Goal: Transaction & Acquisition: Book appointment/travel/reservation

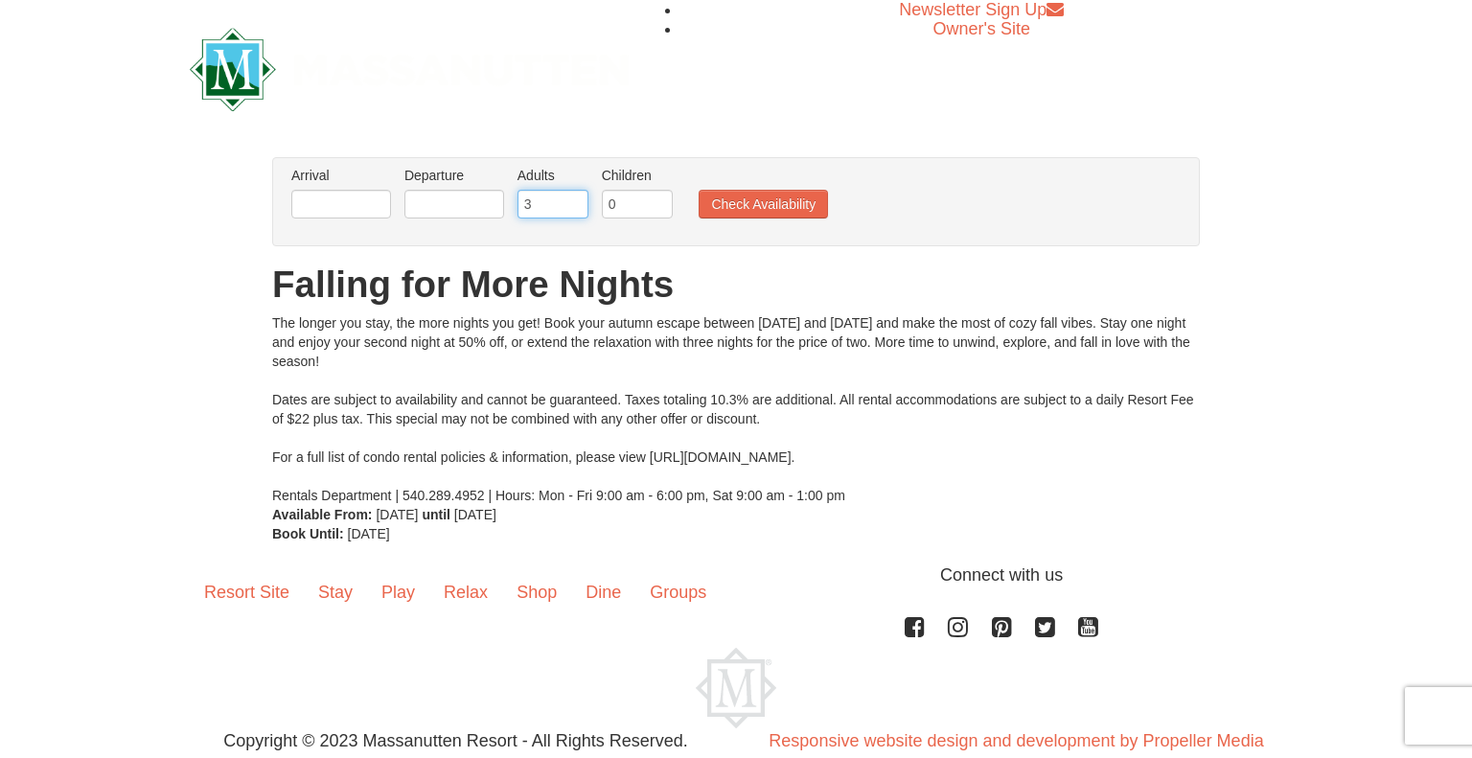
click at [576, 195] on input "3" at bounding box center [552, 204] width 71 height 29
type input "4"
click at [576, 195] on input "4" at bounding box center [552, 204] width 71 height 29
click at [370, 209] on input "text" at bounding box center [341, 204] width 100 height 29
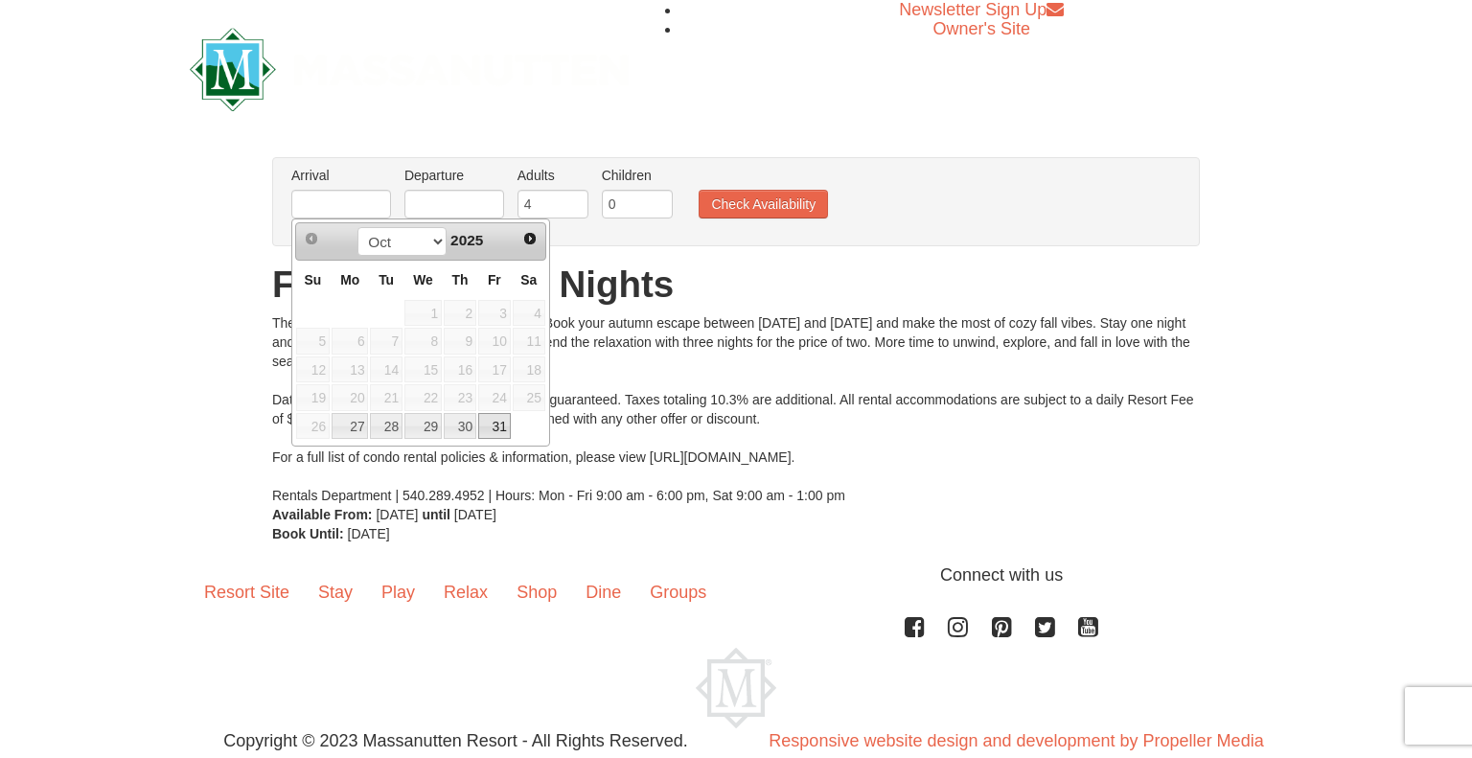
click at [493, 428] on link "31" at bounding box center [494, 426] width 33 height 27
type input "[DATE]"
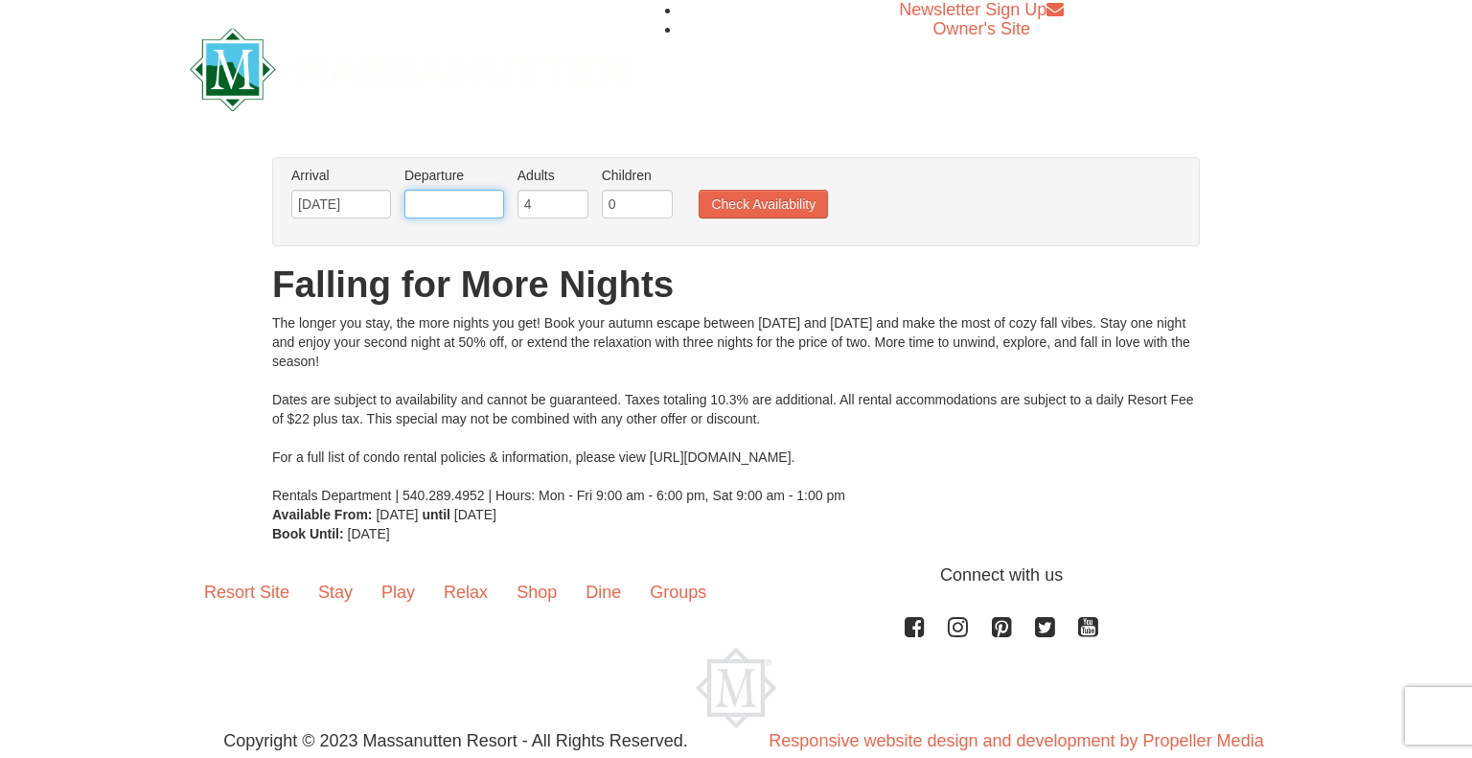
click at [473, 203] on input "text" at bounding box center [454, 204] width 100 height 29
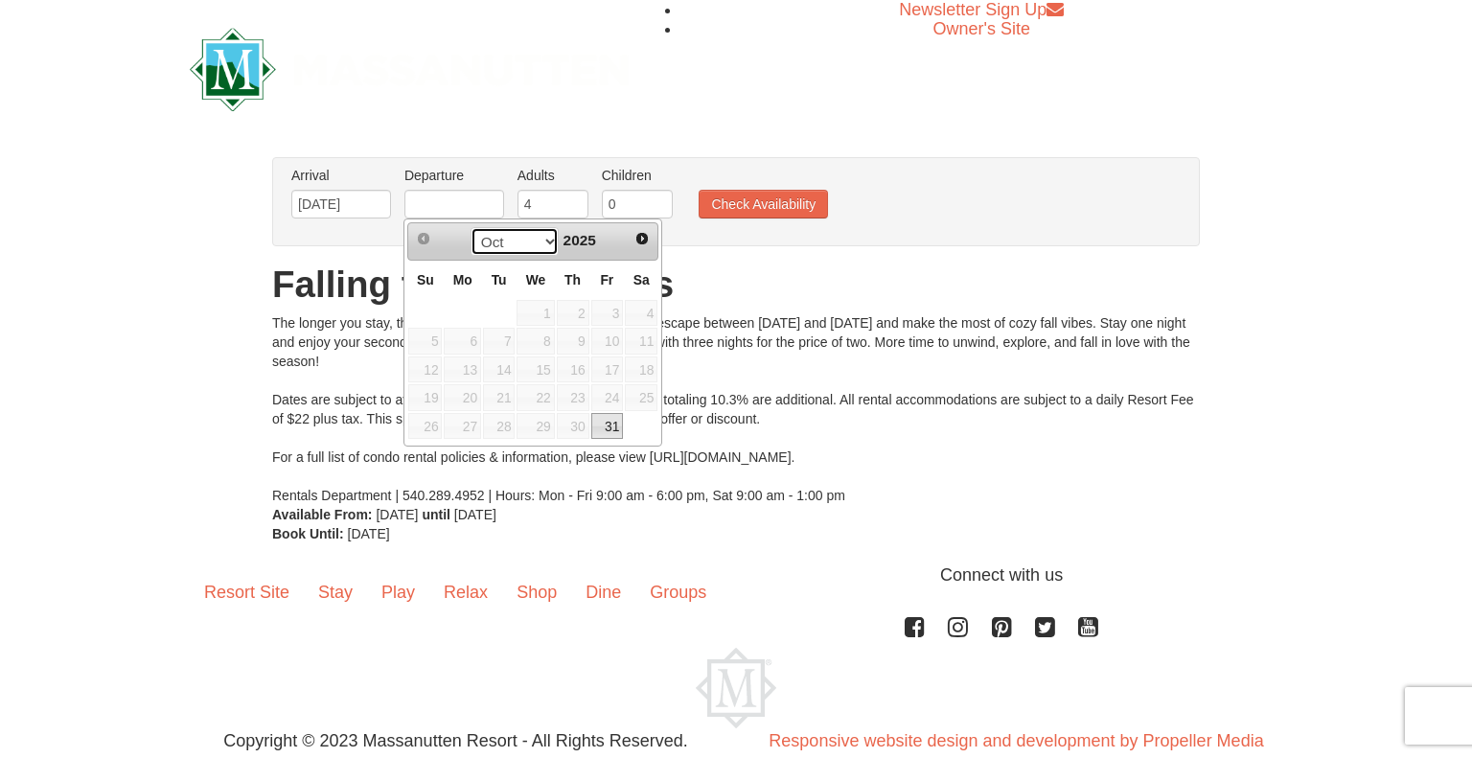
click at [546, 242] on select "Oct Nov" at bounding box center [514, 241] width 89 height 29
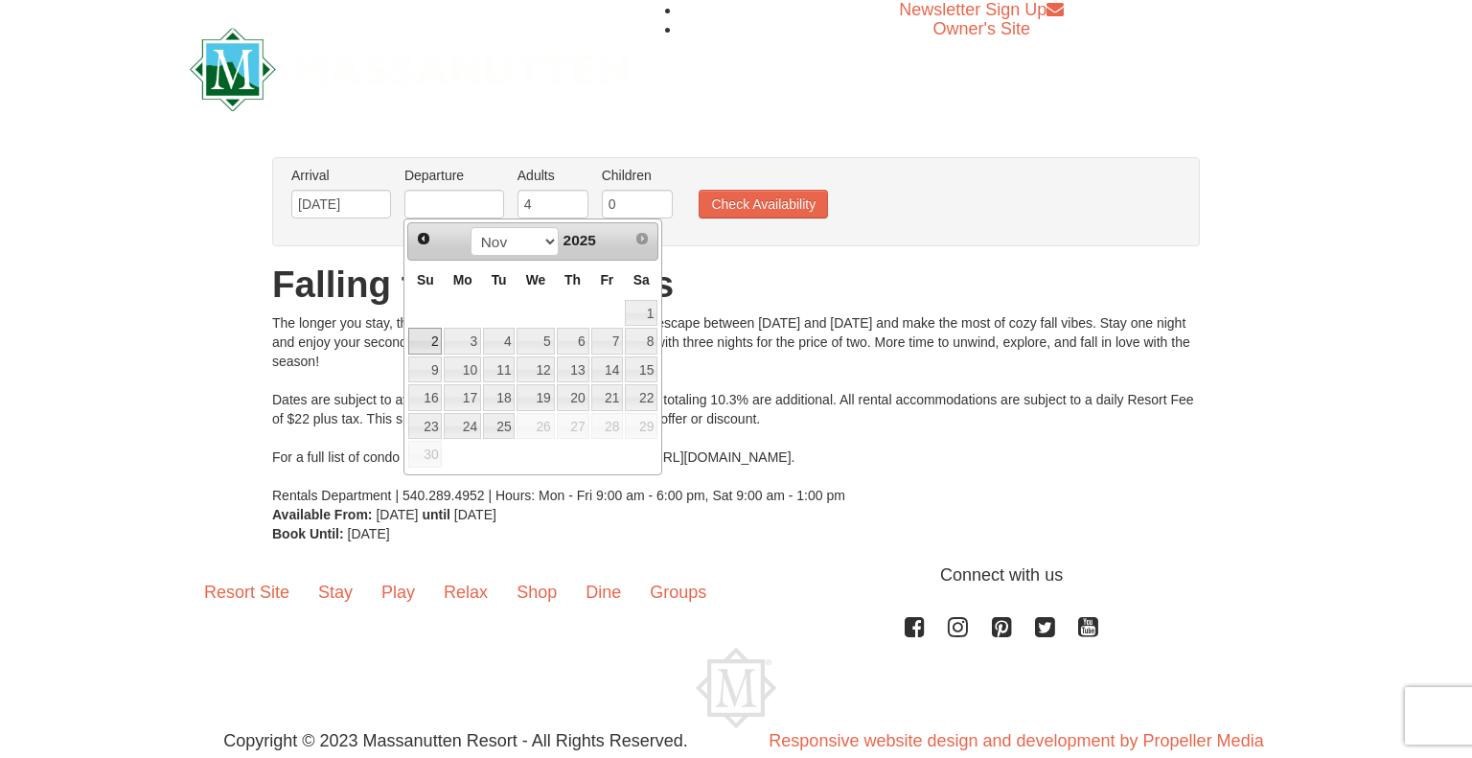
click at [429, 340] on link "2" at bounding box center [425, 341] width 34 height 27
type input "[DATE]"
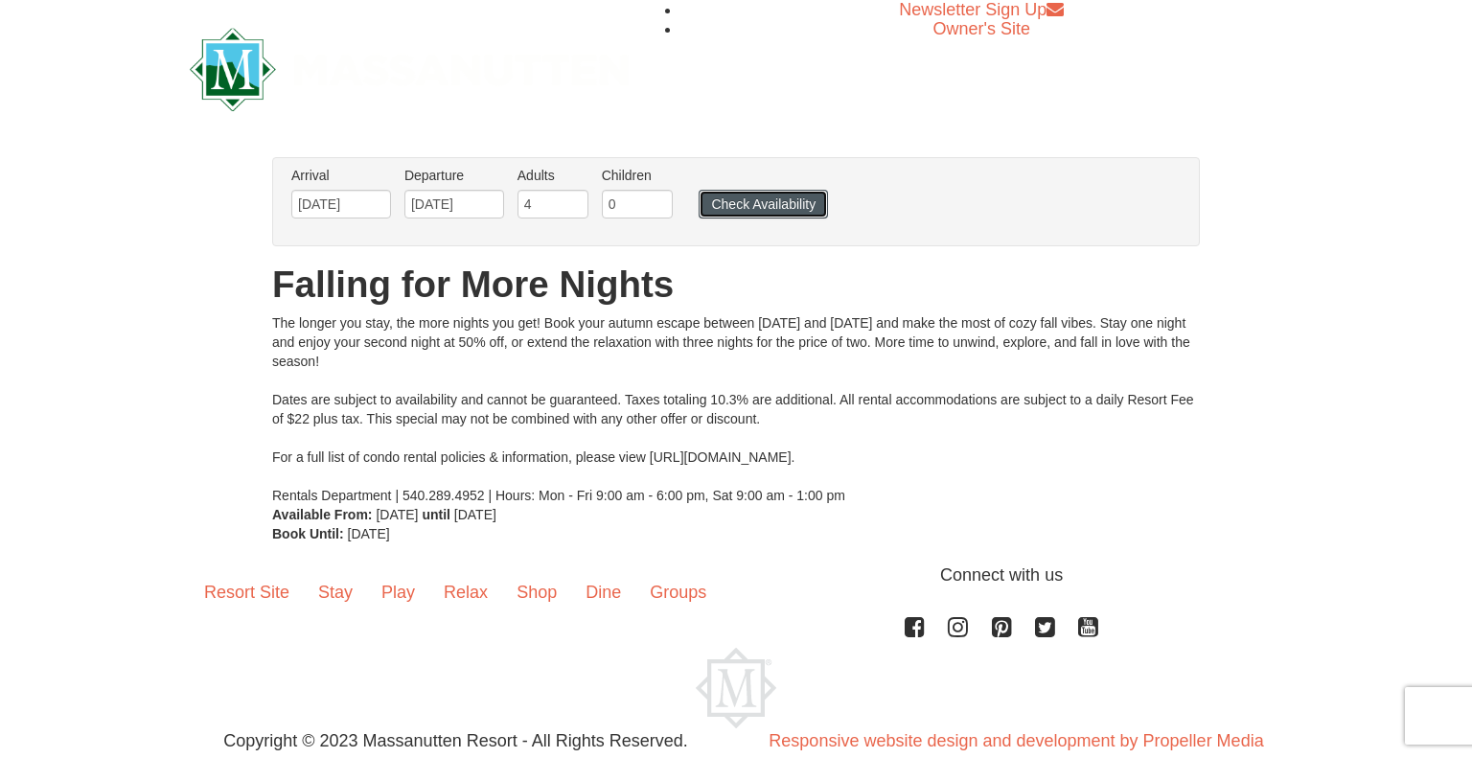
click at [761, 206] on button "Check Availability" at bounding box center [762, 204] width 129 height 29
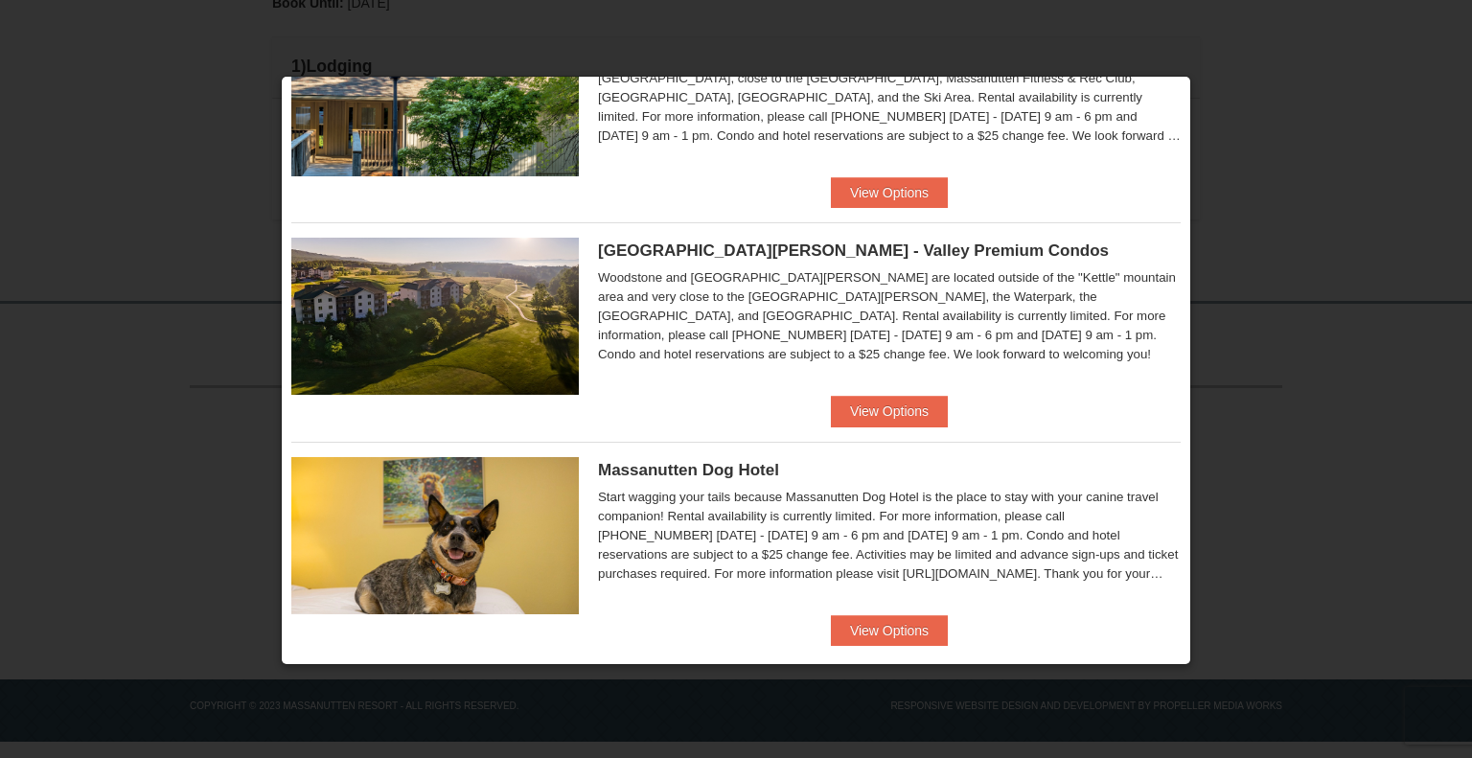
scroll to position [1019, 0]
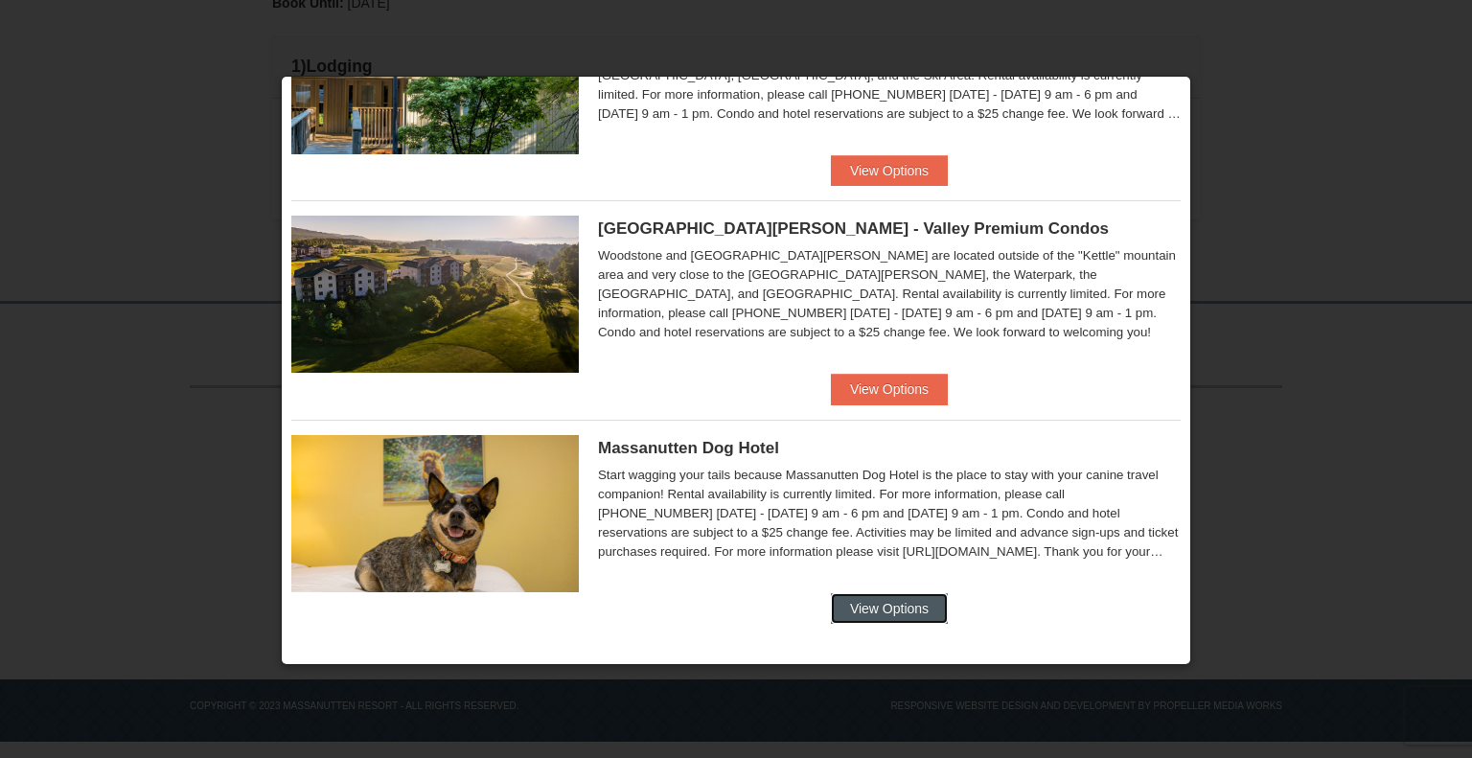
click at [881, 604] on button "View Options" at bounding box center [889, 608] width 117 height 31
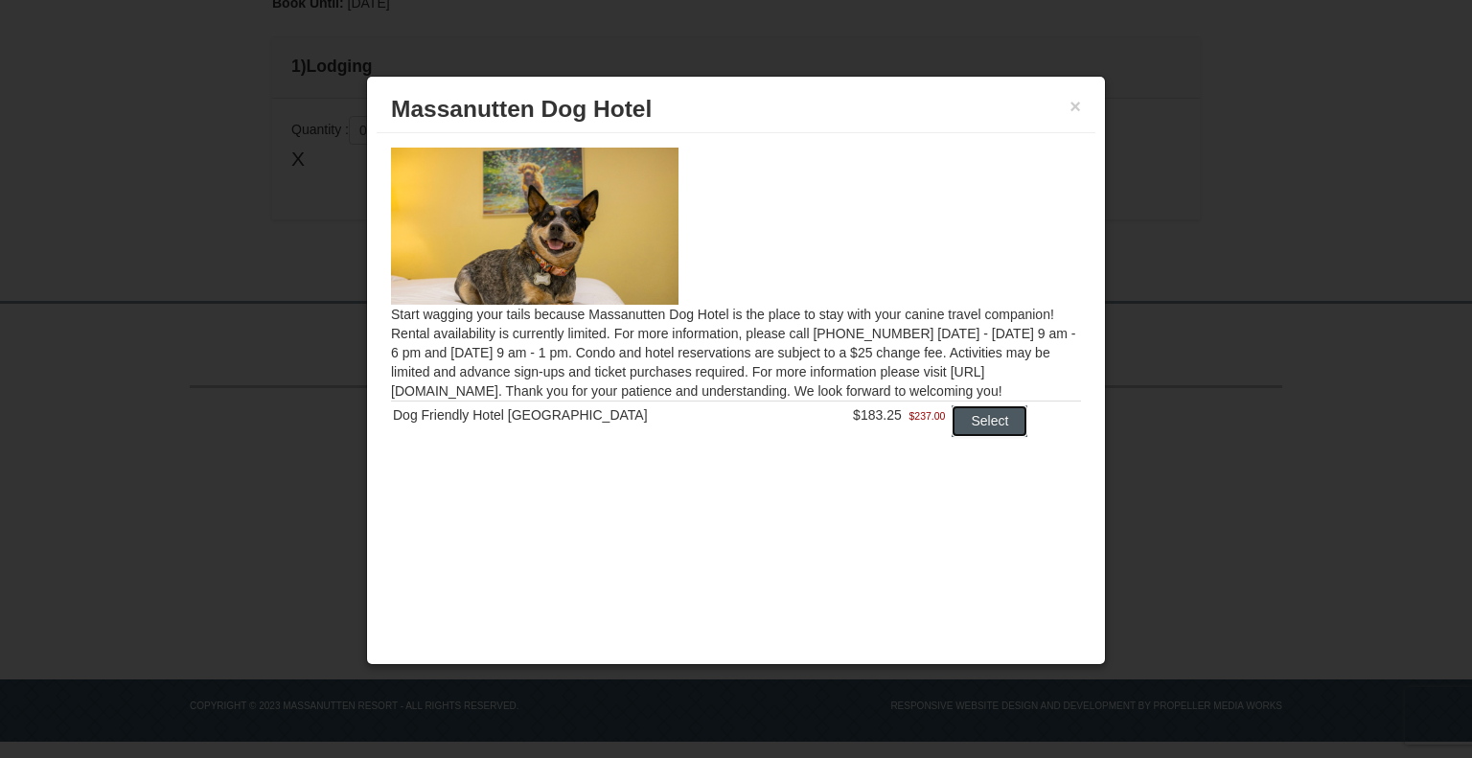
click at [973, 425] on button "Select" at bounding box center [989, 420] width 76 height 31
